Goal: Task Accomplishment & Management: Use online tool/utility

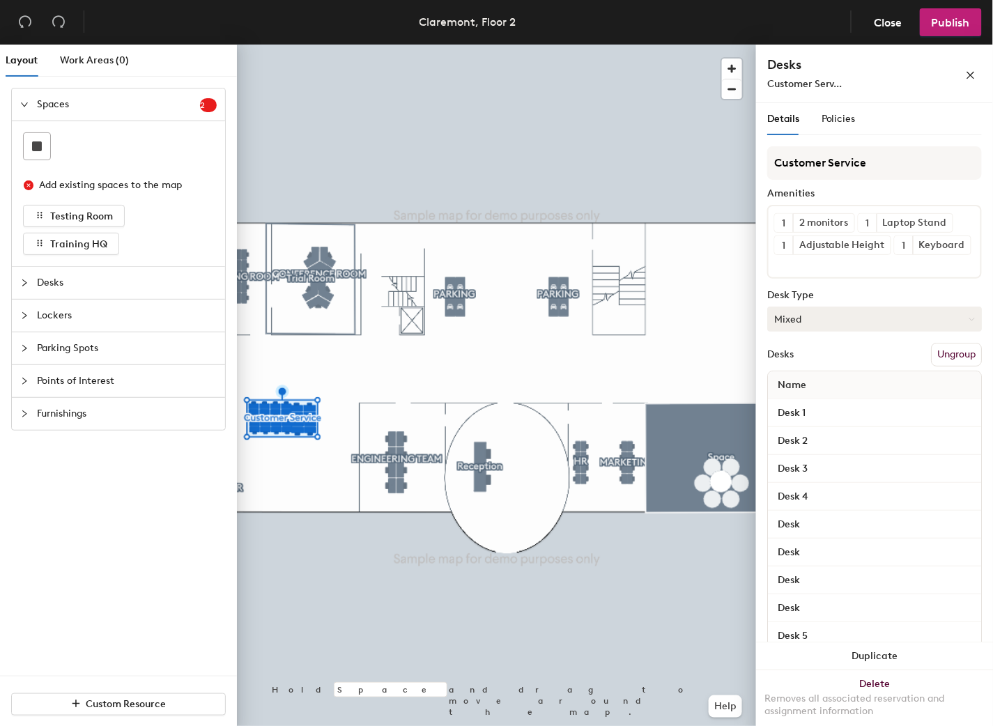
click at [864, 332] on button "Mixed" at bounding box center [874, 319] width 215 height 25
click at [797, 415] on div "Hoteled" at bounding box center [837, 404] width 139 height 21
click at [950, 35] on button "Publish" at bounding box center [951, 22] width 62 height 28
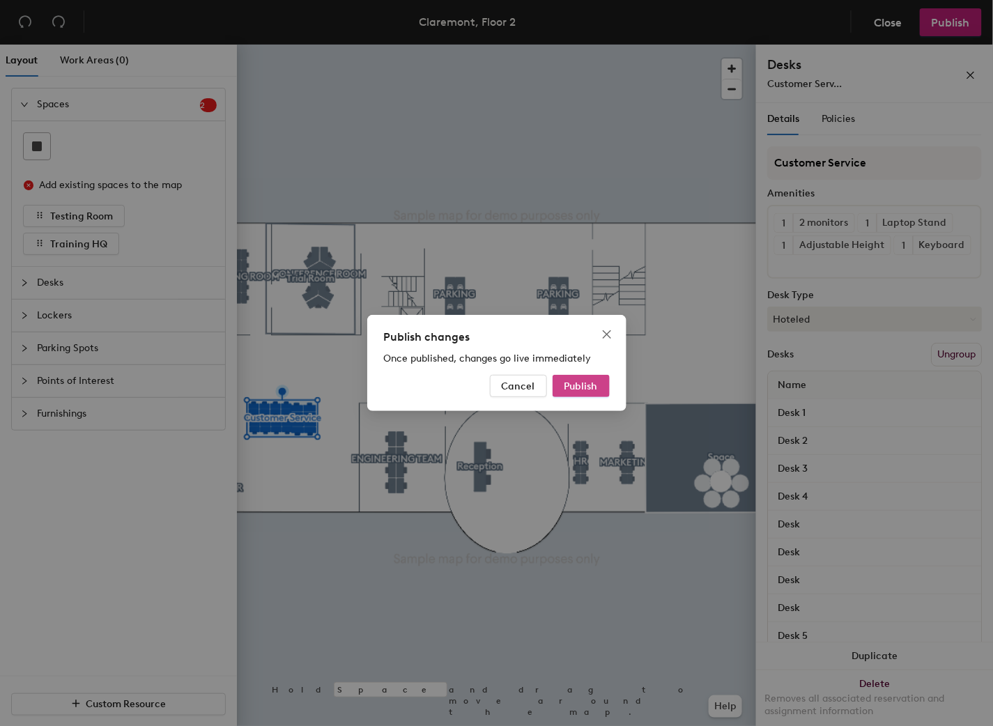
click at [580, 384] on span "Publish" at bounding box center [580, 386] width 33 height 12
